Goal: Information Seeking & Learning: Learn about a topic

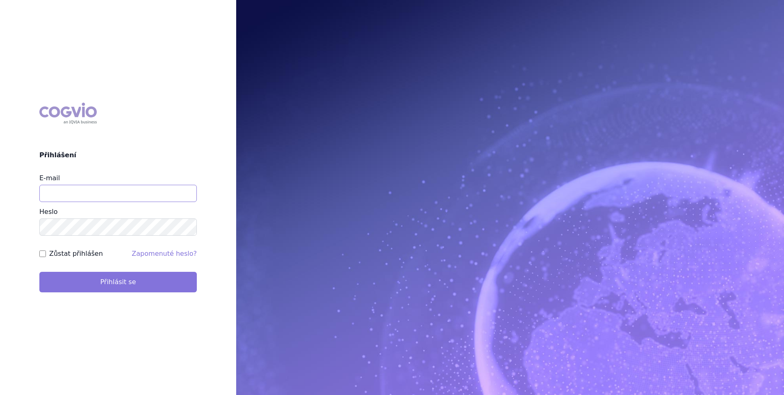
type input "zuzana_zikmundova@accord-healthcare.com"
click at [135, 283] on button "Přihlásit se" at bounding box center [117, 281] width 157 height 21
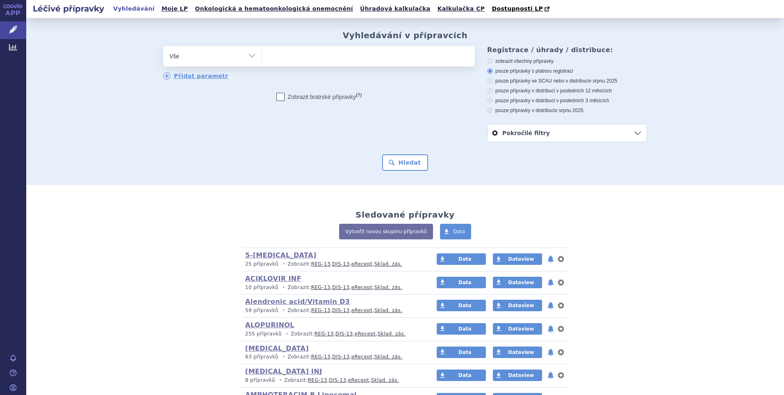
click at [247, 57] on select "Vše Přípravek/SUKL kód MAH VPOIS ATC/Aktivní látka Léková forma Síla" at bounding box center [212, 55] width 98 height 18
select select "filter-atc-group"
click at [163, 46] on select "Vše Přípravek/SUKL kód MAH VPOIS ATC/Aktivní látka Léková forma Síla" at bounding box center [212, 55] width 98 height 18
click at [300, 60] on ul at bounding box center [368, 54] width 213 height 17
click at [262, 60] on select at bounding box center [262, 56] width 0 height 21
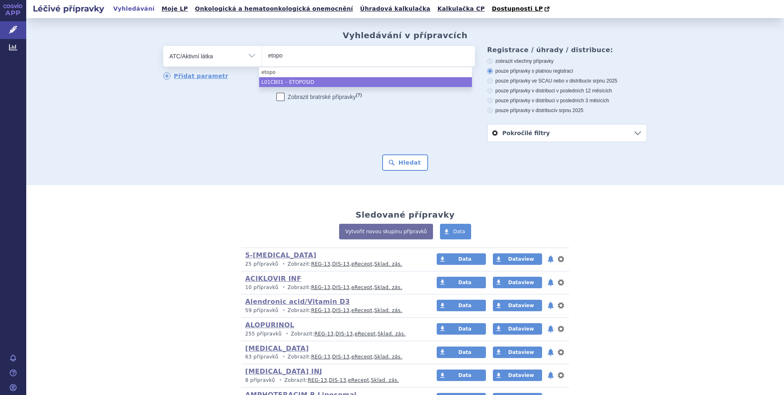
type input "etopo"
select select "L01CB01"
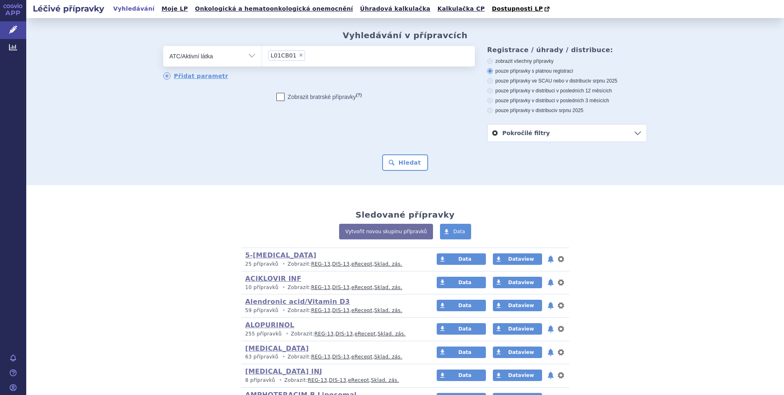
click at [488, 111] on icon at bounding box center [490, 110] width 6 height 6
click at [488, 111] on input "pouze přípravky v distribuci v srpnu 2025" at bounding box center [490, 111] width 5 height 5
radio input "true"
click at [401, 161] on button "Hledat" at bounding box center [405, 162] width 46 height 16
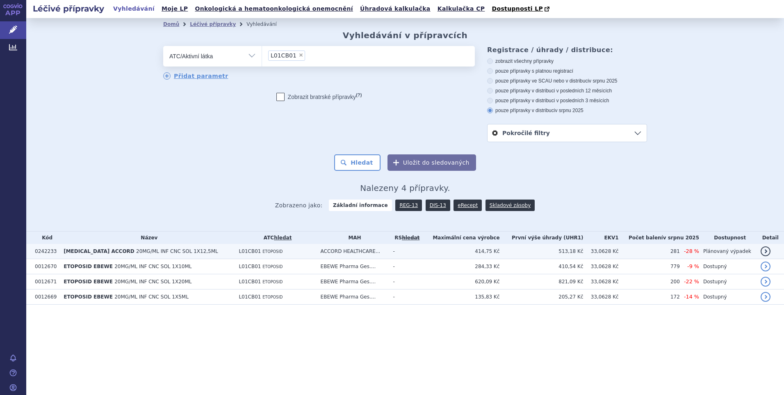
click at [136, 252] on span "20MG/ML INF CNC SOL 1X12,5ML" at bounding box center [177, 251] width 82 height 6
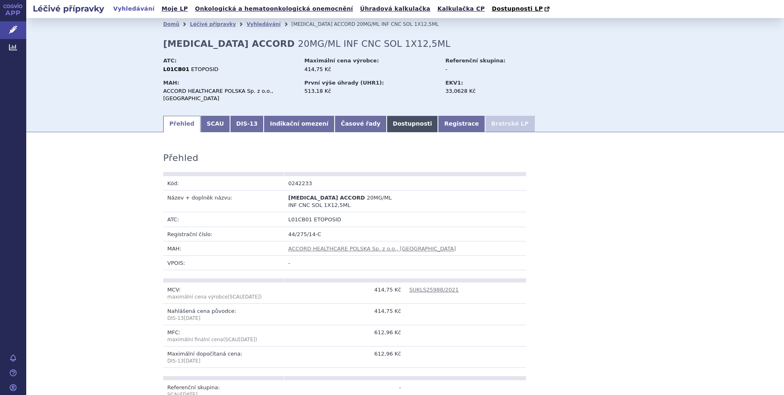
click at [387, 116] on link "Dostupnosti" at bounding box center [413, 124] width 52 height 16
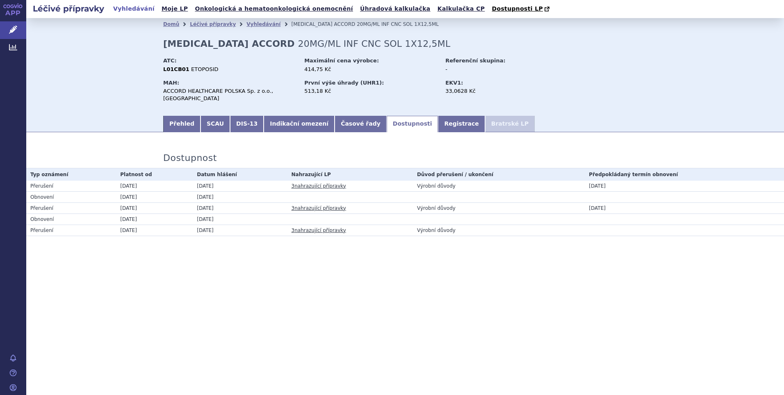
click at [315, 183] on link "3 nahrazující přípravky" at bounding box center [319, 186] width 55 height 6
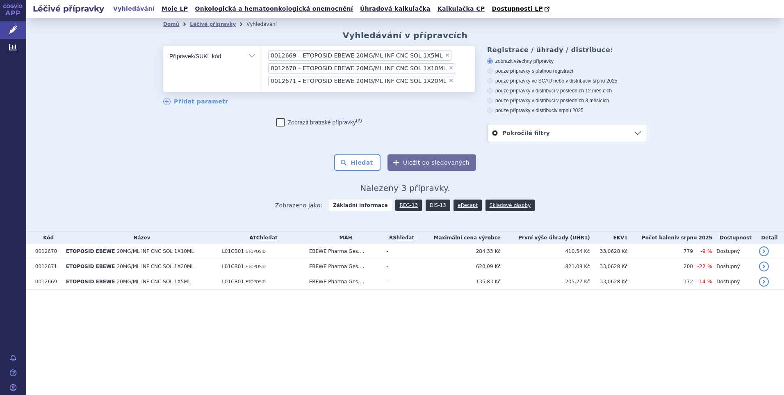
click at [436, 203] on link "DIS-13" at bounding box center [438, 204] width 25 height 11
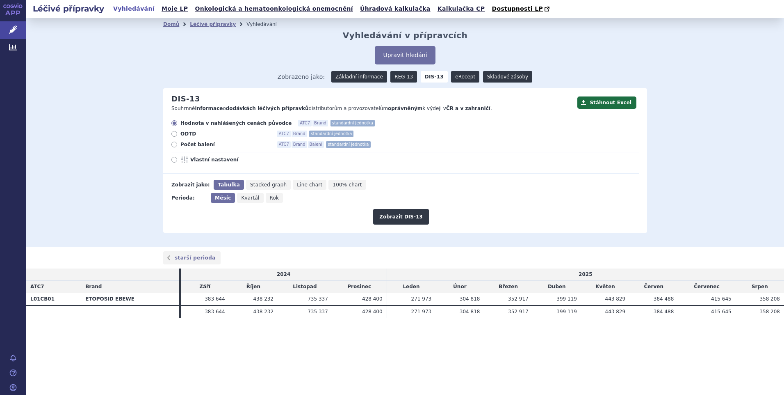
click at [174, 143] on icon at bounding box center [174, 144] width 6 height 6
click at [174, 143] on input "Počet balení ATC7 Brand Balení standardní jednotka" at bounding box center [174, 145] width 5 height 5
radio input "true"
click at [410, 216] on button "Zobrazit DIS-13" at bounding box center [400, 217] width 55 height 16
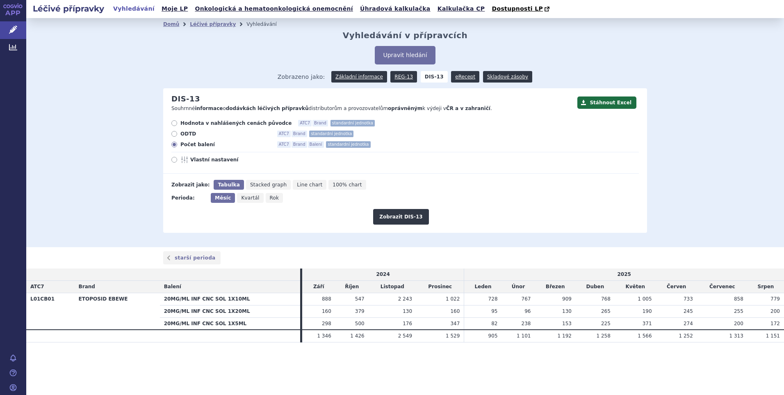
click at [174, 123] on icon at bounding box center [174, 123] width 6 height 6
click at [174, 123] on input "Hodnota v nahlášených cenách původce ATC7 Brand standardní jednotka" at bounding box center [174, 123] width 5 height 5
radio input "true"
click at [201, 24] on link "Léčivé přípravky" at bounding box center [213, 24] width 46 height 6
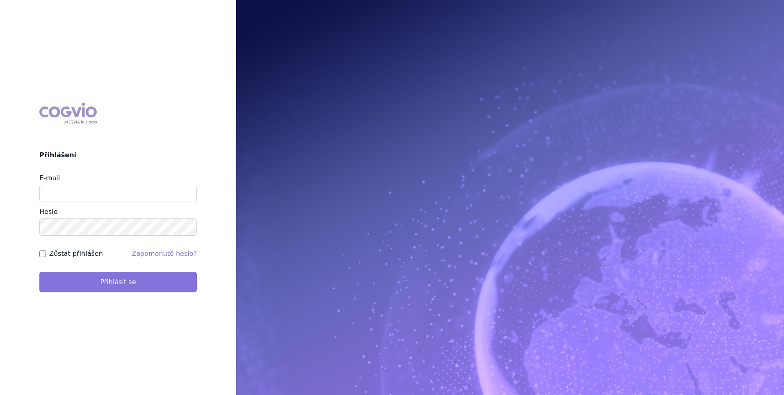
type input "[EMAIL_ADDRESS][DOMAIN_NAME]"
click at [107, 285] on button "Přihlásit se" at bounding box center [117, 281] width 157 height 21
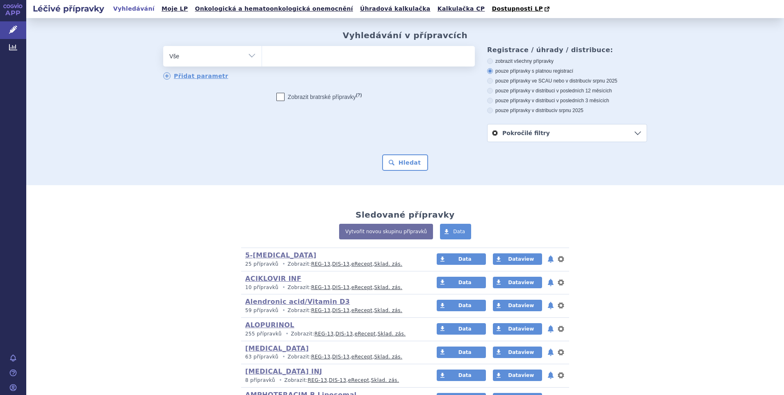
click at [247, 54] on select "Vše Přípravek/SUKL kód MAH VPOIS ATC/Aktivní látka Léková forma Síla" at bounding box center [212, 55] width 98 height 18
select select "filter-atc-group"
click at [163, 46] on select "Vše Přípravek/SUKL kód MAH VPOIS ATC/Aktivní látka Léková forma Síla" at bounding box center [212, 55] width 98 height 18
click at [273, 57] on ul at bounding box center [368, 54] width 213 height 17
click at [262, 57] on select at bounding box center [262, 56] width 0 height 21
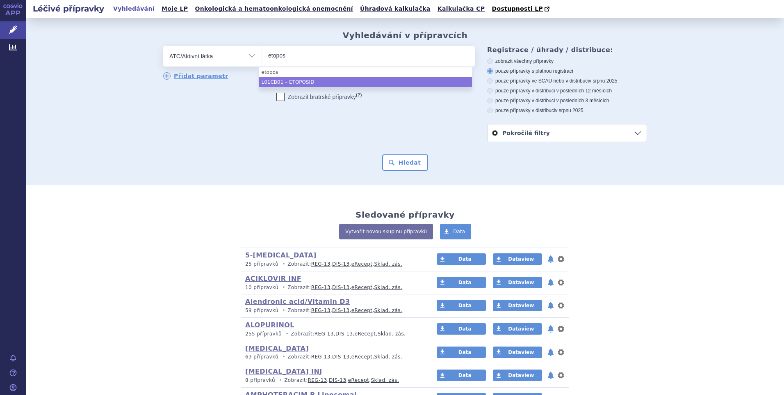
type input "etopos"
select select "L01CB01"
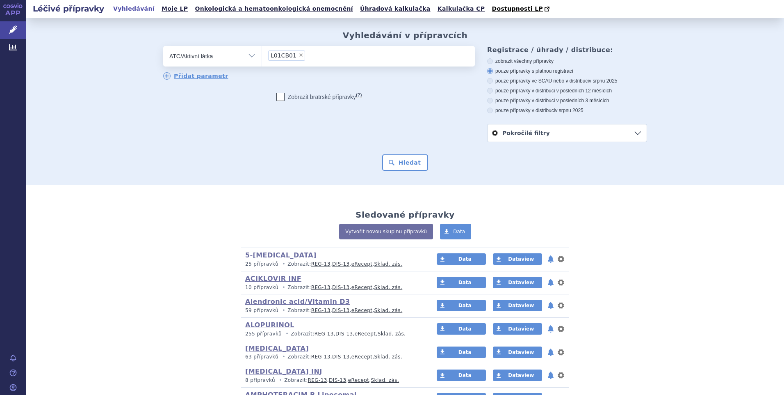
click at [490, 109] on label "pouze přípravky v distribuci v srpnu 2025" at bounding box center [567, 110] width 160 height 7
click at [490, 109] on input "pouze přípravky v distribuci v srpnu 2025" at bounding box center [490, 111] width 5 height 5
radio input "true"
click at [394, 162] on button "Hledat" at bounding box center [405, 162] width 46 height 16
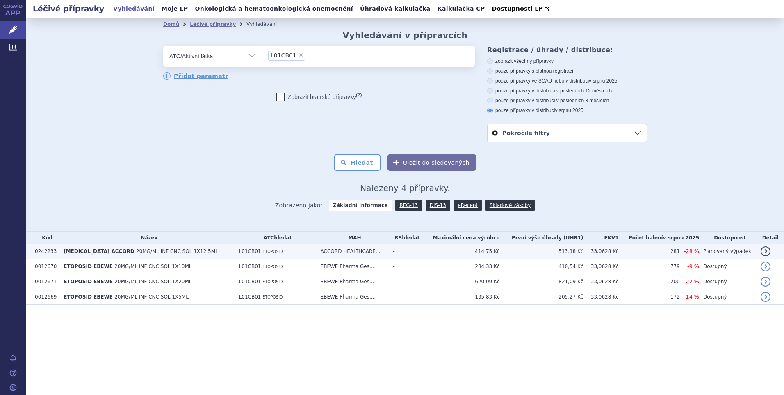
click at [491, 252] on td "414,75 Kč" at bounding box center [460, 251] width 78 height 15
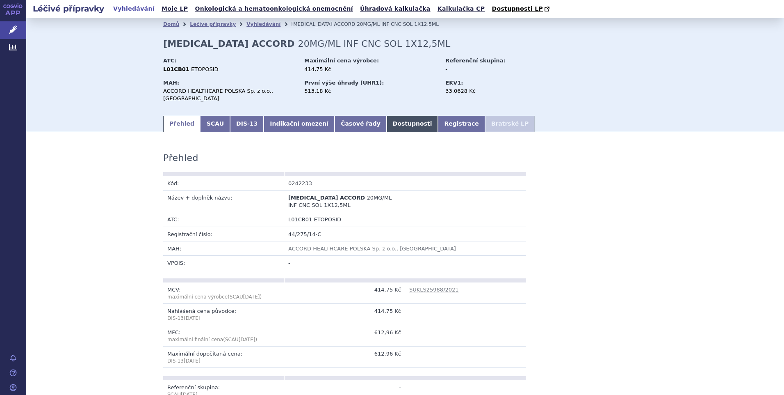
click at [387, 116] on link "Dostupnosti" at bounding box center [413, 124] width 52 height 16
